Goal: Entertainment & Leisure: Consume media (video, audio)

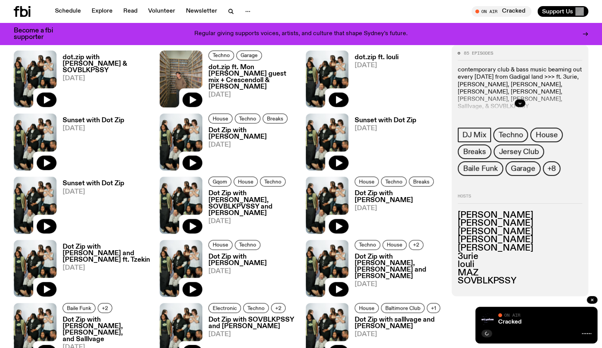
scroll to position [414, 0]
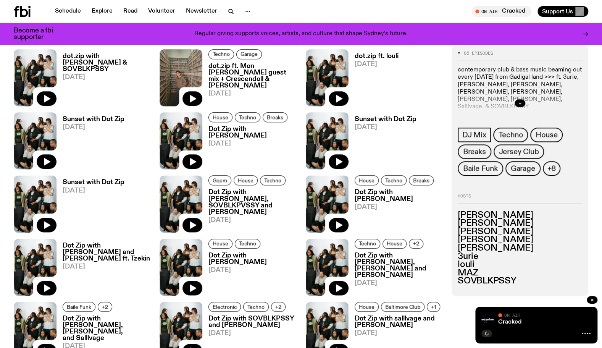
click at [87, 56] on h3 "dot.zip with [PERSON_NAME] & SOVBLKPSSY" at bounding box center [107, 62] width 88 height 19
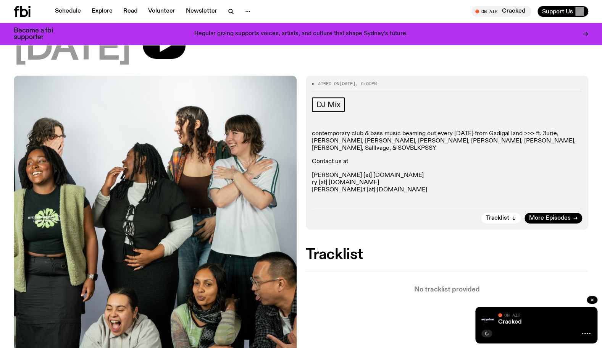
scroll to position [107, 0]
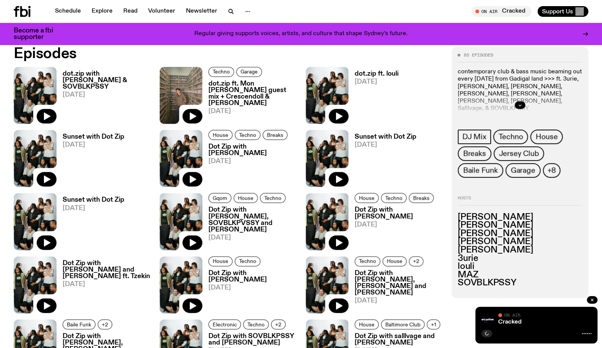
scroll to position [338, 0]
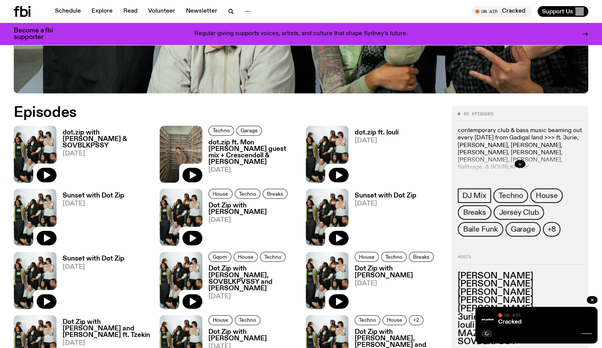
click at [376, 133] on h3 "dot.zip ft. louli" at bounding box center [377, 132] width 44 height 6
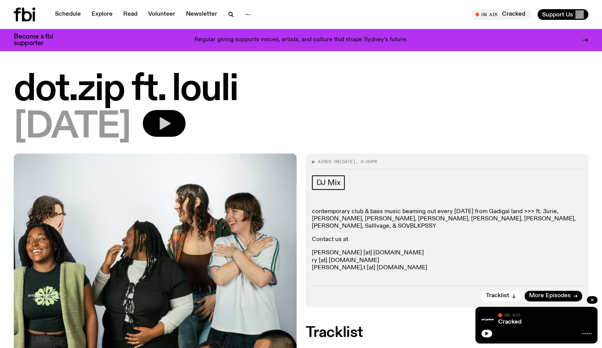
click at [180, 119] on button "button" at bounding box center [164, 123] width 43 height 27
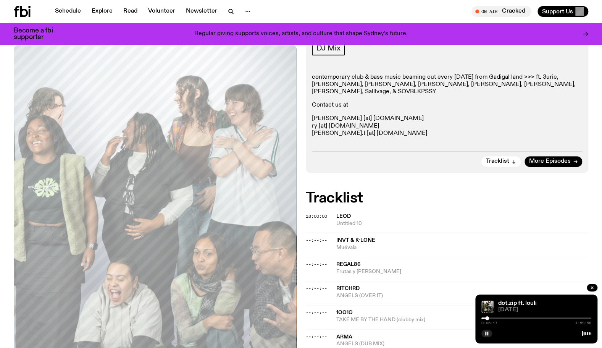
scroll to position [33, 0]
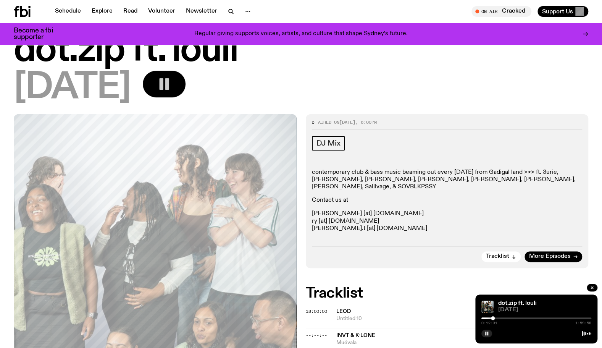
click at [185, 79] on button "button" at bounding box center [164, 84] width 43 height 27
